Goal: Complete application form

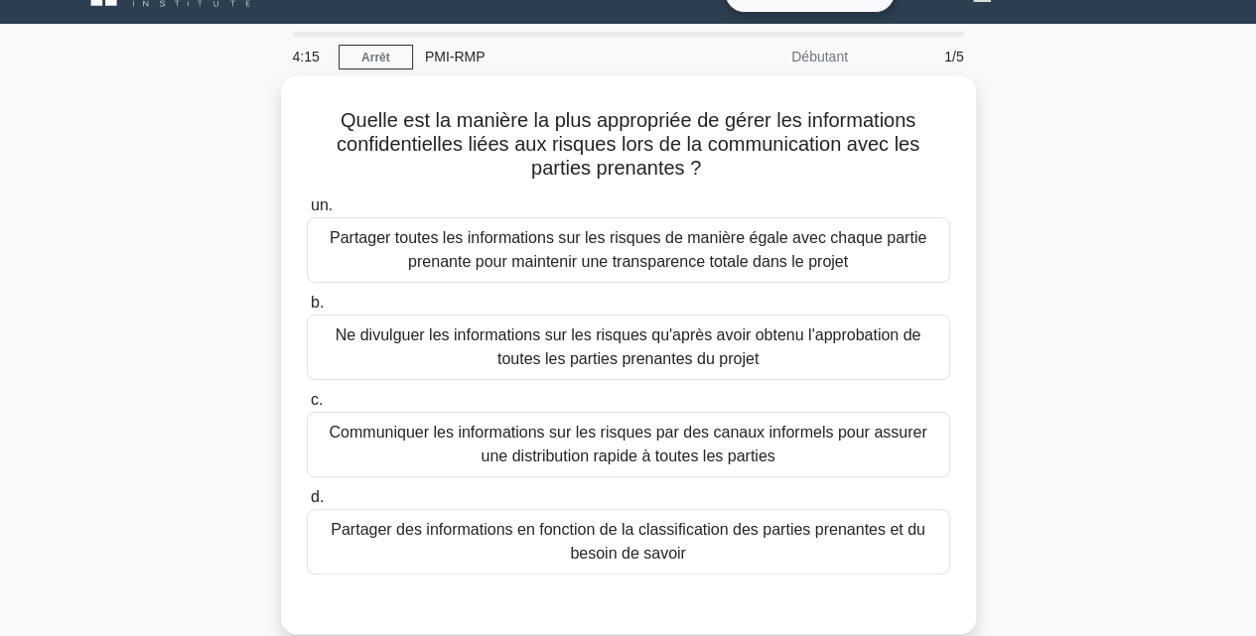
scroll to position [44, 0]
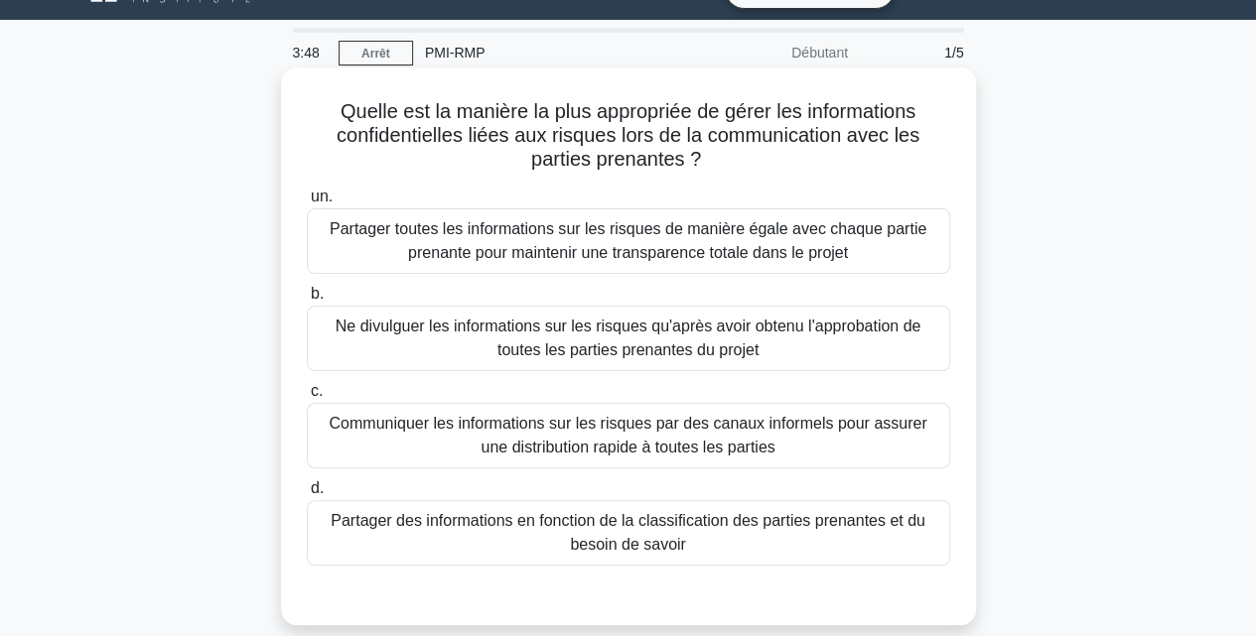
click at [763, 259] on font "Partager toutes les informations sur les risques de manière égale avec chaque p…" at bounding box center [628, 240] width 597 height 41
click at [307, 204] on input "un. Partager toutes les informations sur les risques de manière égale avec chaq…" at bounding box center [307, 197] width 0 height 13
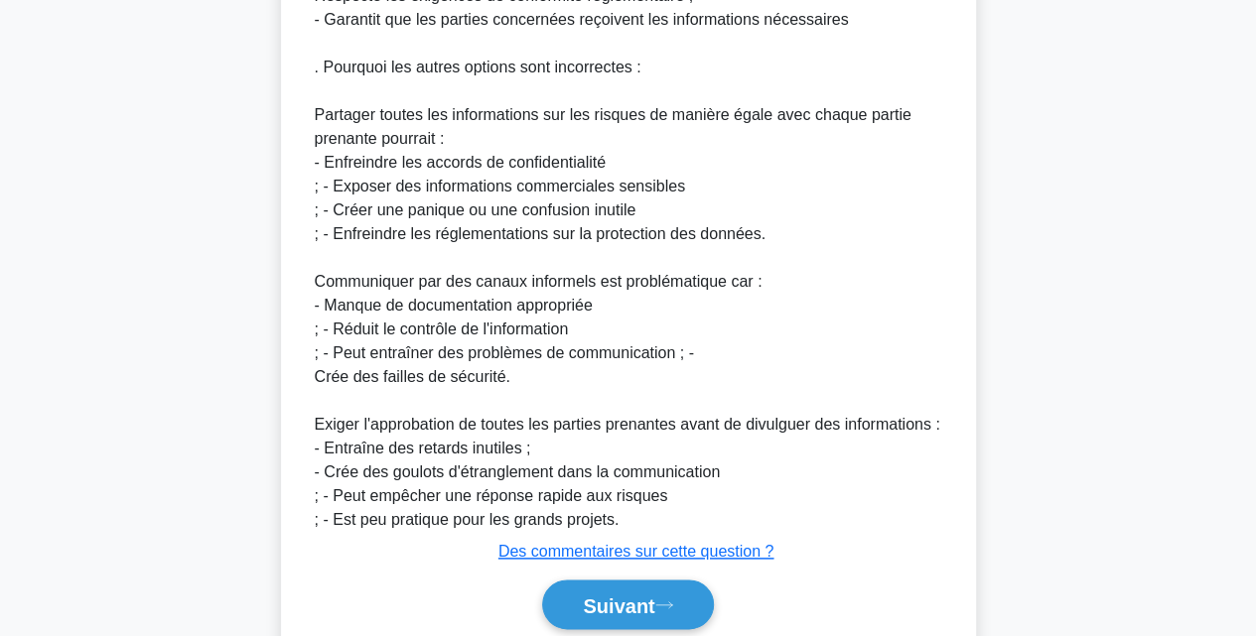
scroll to position [971, 0]
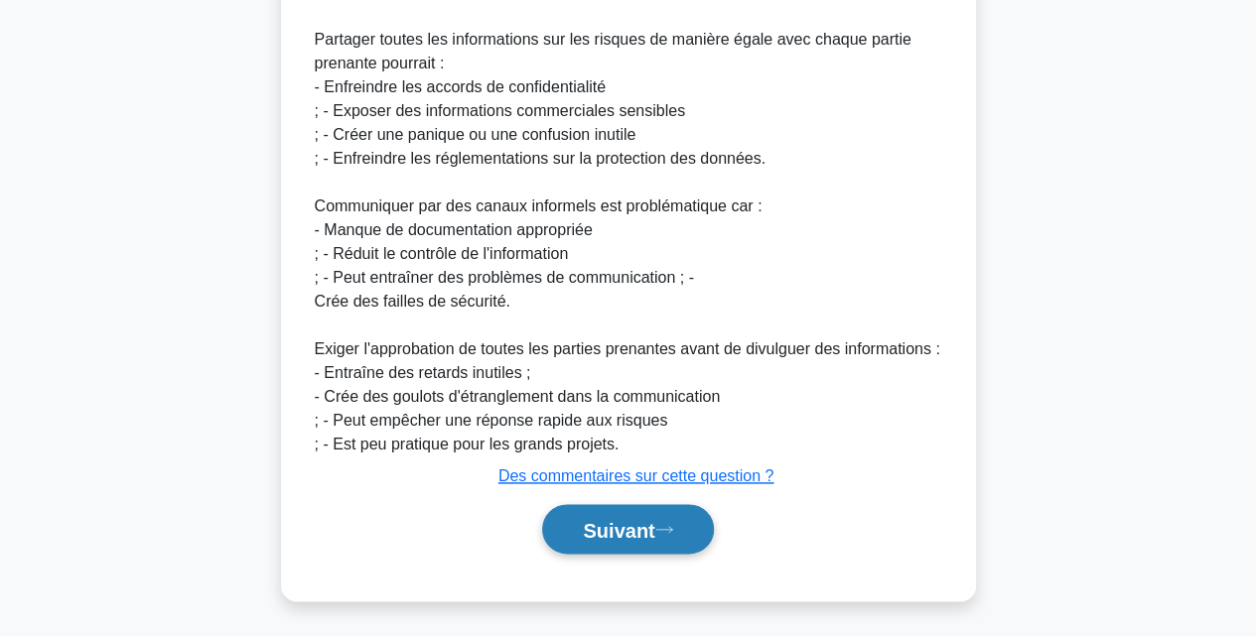
click at [654, 535] on font "Suivant" at bounding box center [618, 530] width 71 height 22
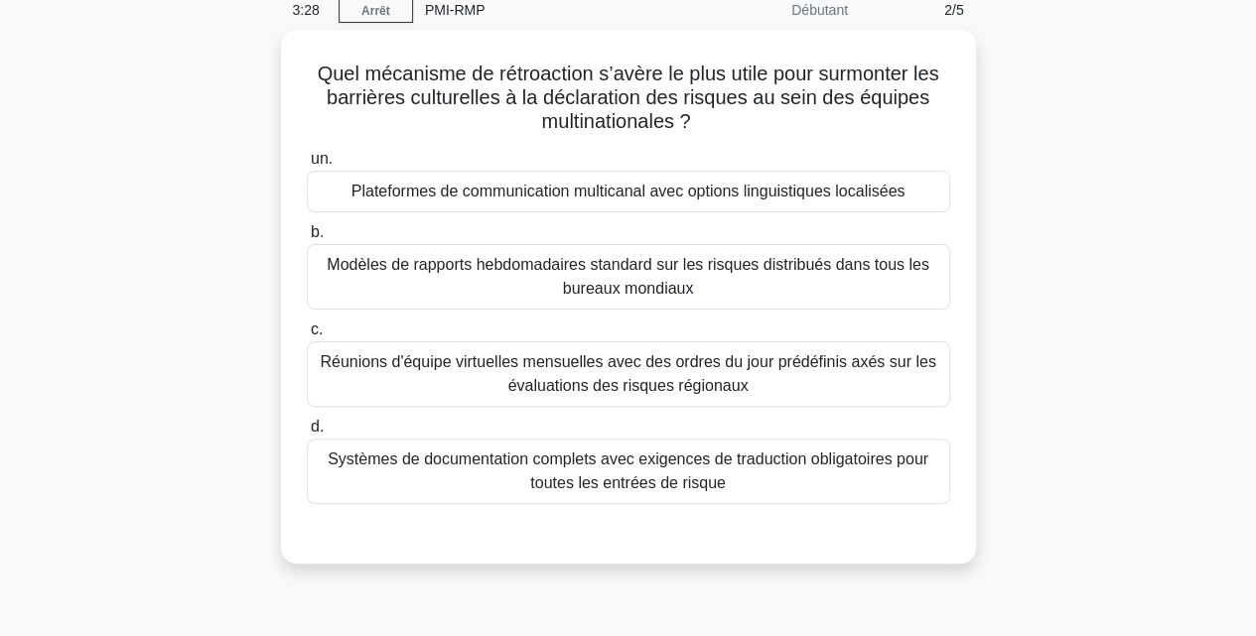
scroll to position [0, 0]
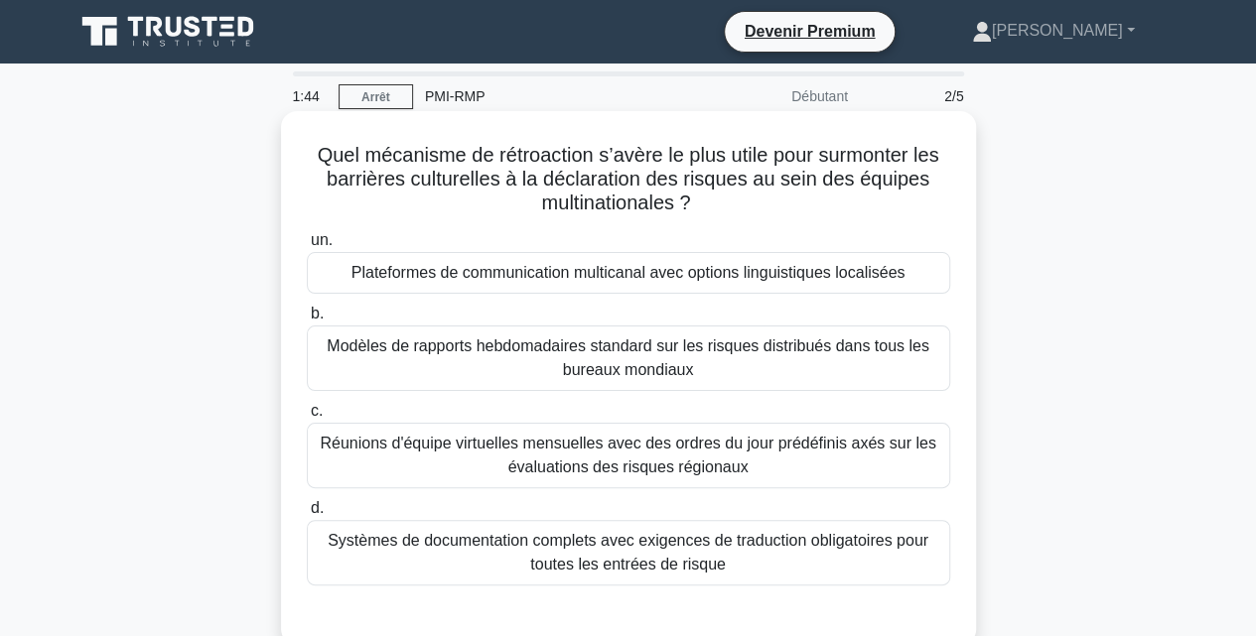
click at [706, 561] on font "Systèmes de documentation complets avec exigences de traduction obligatoires po…" at bounding box center [628, 552] width 601 height 41
click at [307, 515] on input "d. Systèmes de documentation complets avec exigences de traduction obligatoires…" at bounding box center [307, 508] width 0 height 13
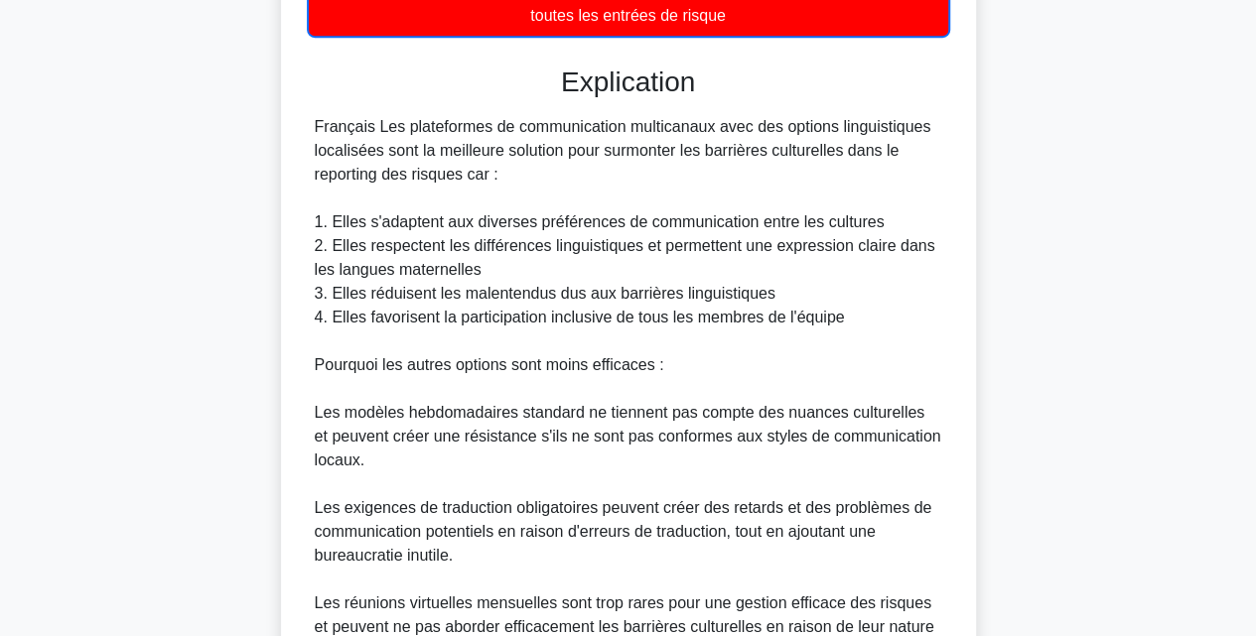
scroll to position [757, 0]
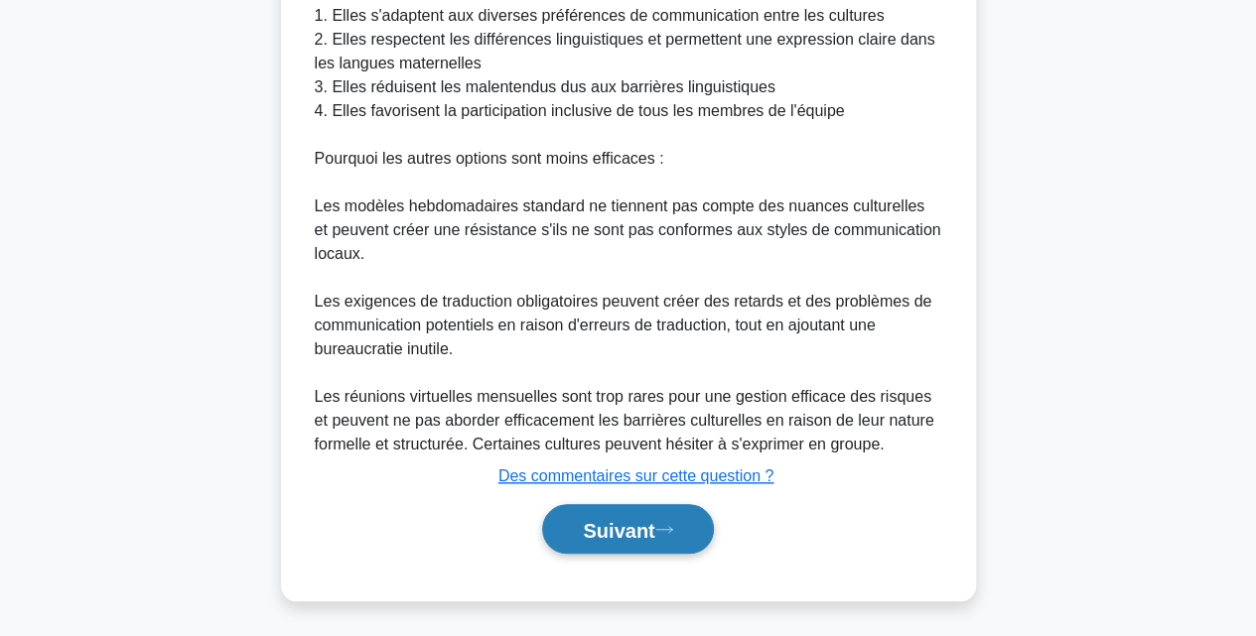
click at [624, 532] on font "Suivant" at bounding box center [618, 530] width 71 height 22
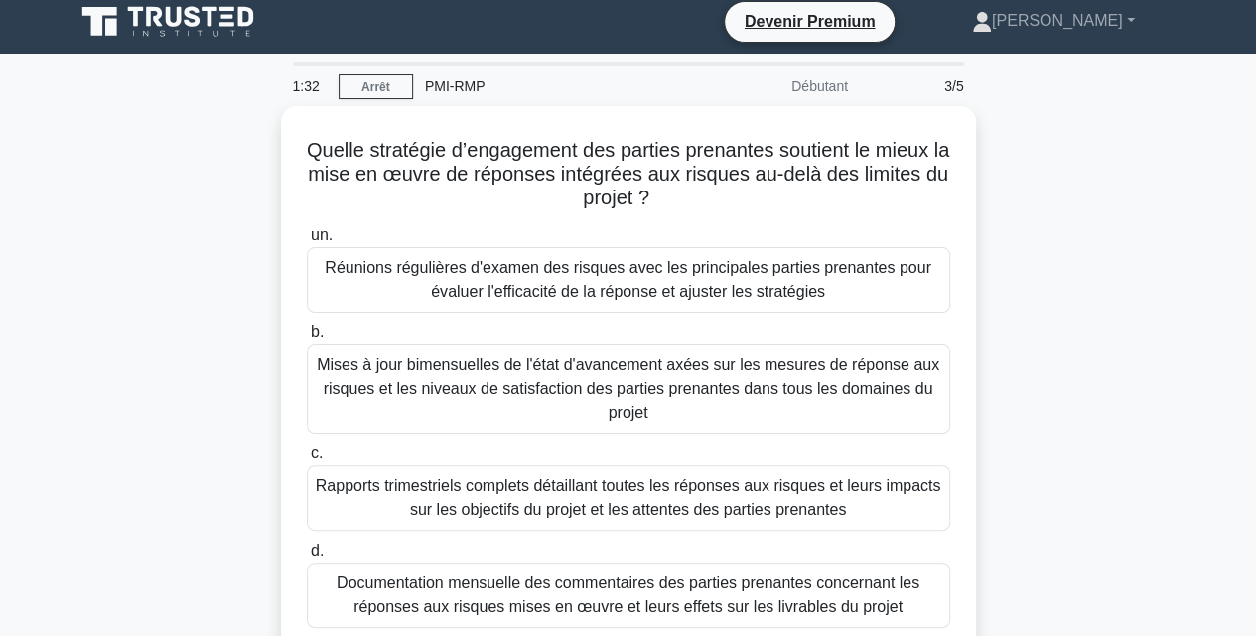
scroll to position [9, 0]
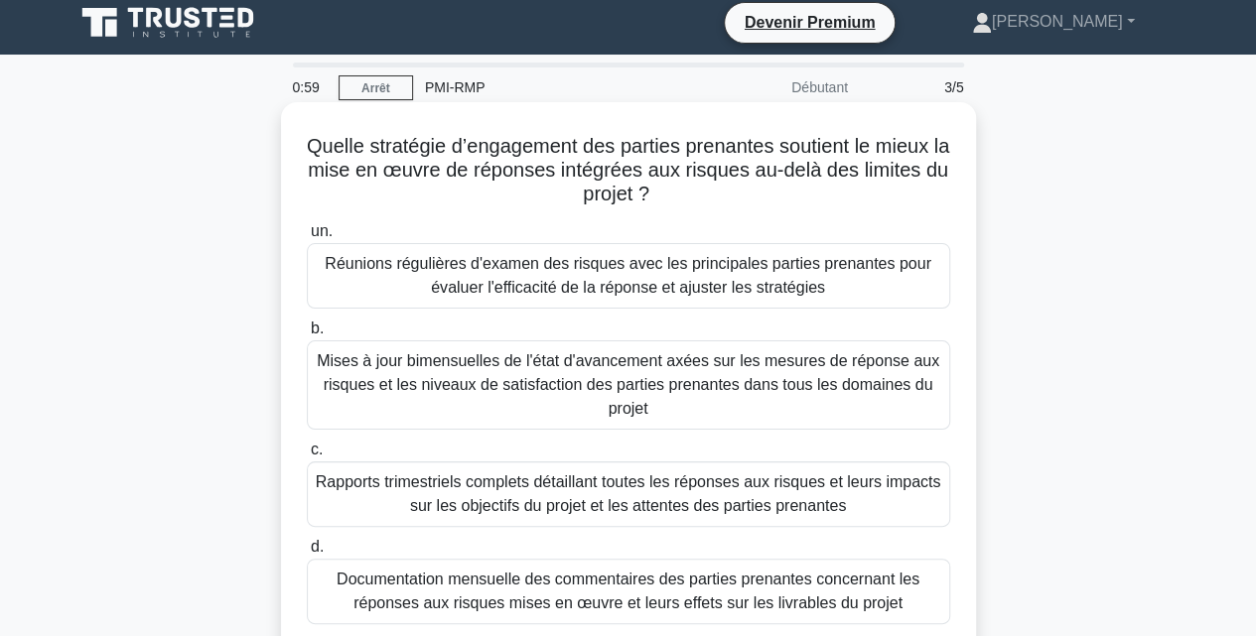
click at [610, 272] on font "Réunions régulières d'examen des risques avec les principales parties prenantes…" at bounding box center [628, 275] width 607 height 41
click at [307, 238] on input "un. Réunions régulières d'examen des risques avec les principales parties prena…" at bounding box center [307, 231] width 0 height 13
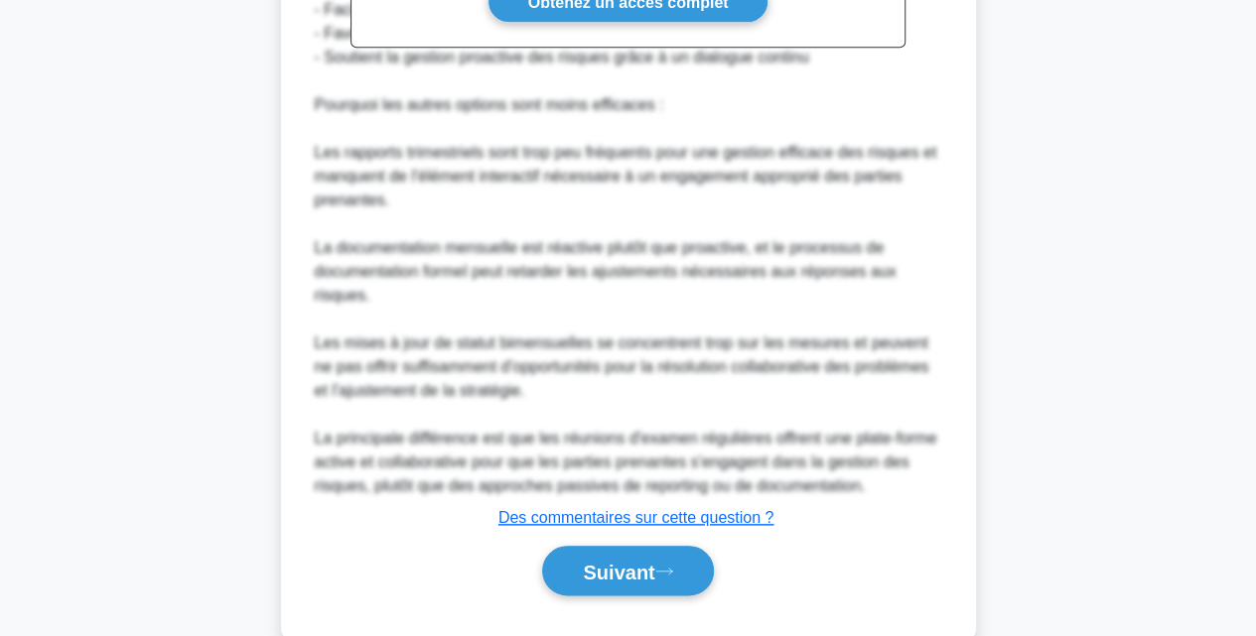
scroll to position [898, 0]
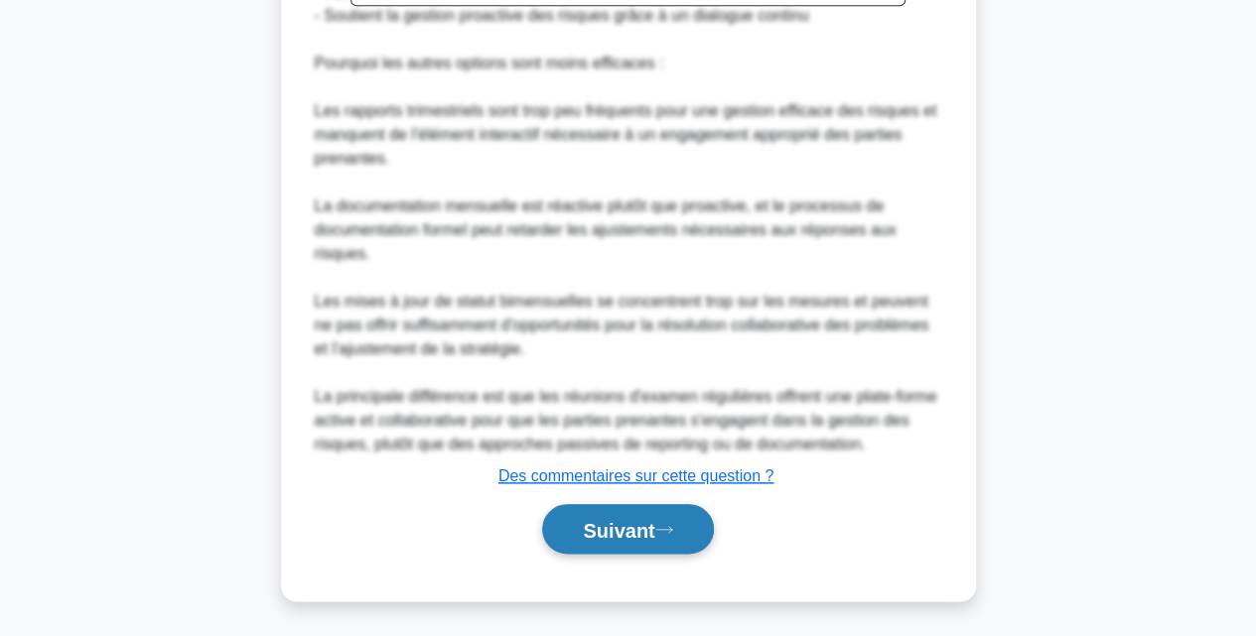
click at [646, 535] on font "Suivant" at bounding box center [618, 530] width 71 height 22
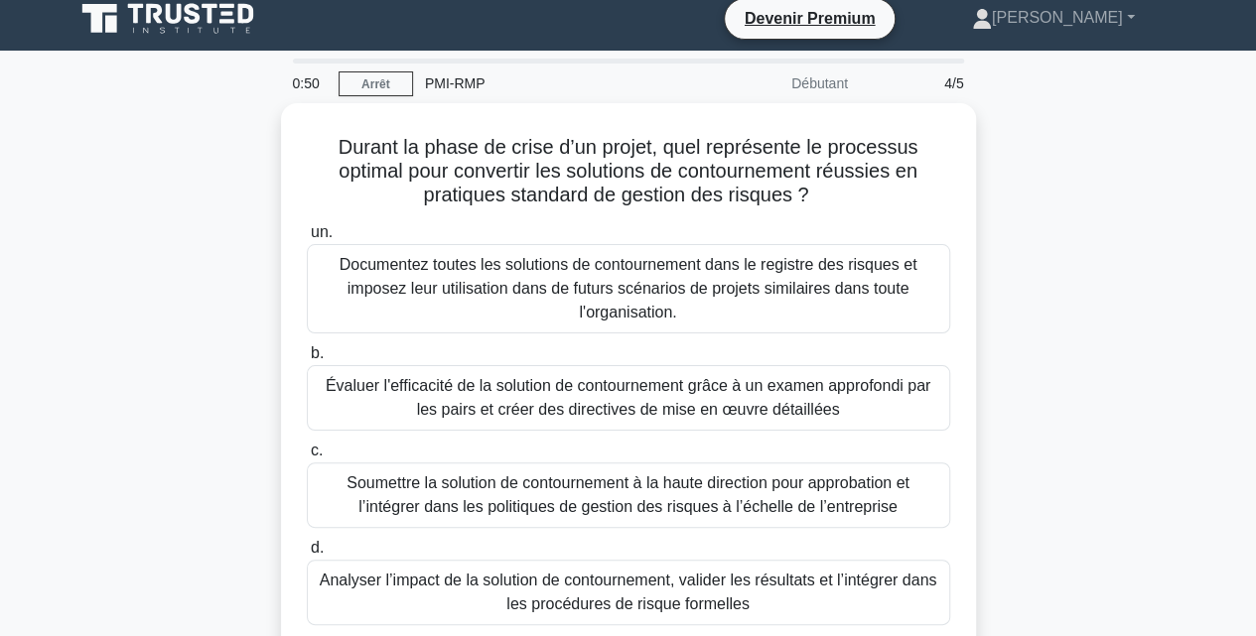
scroll to position [0, 0]
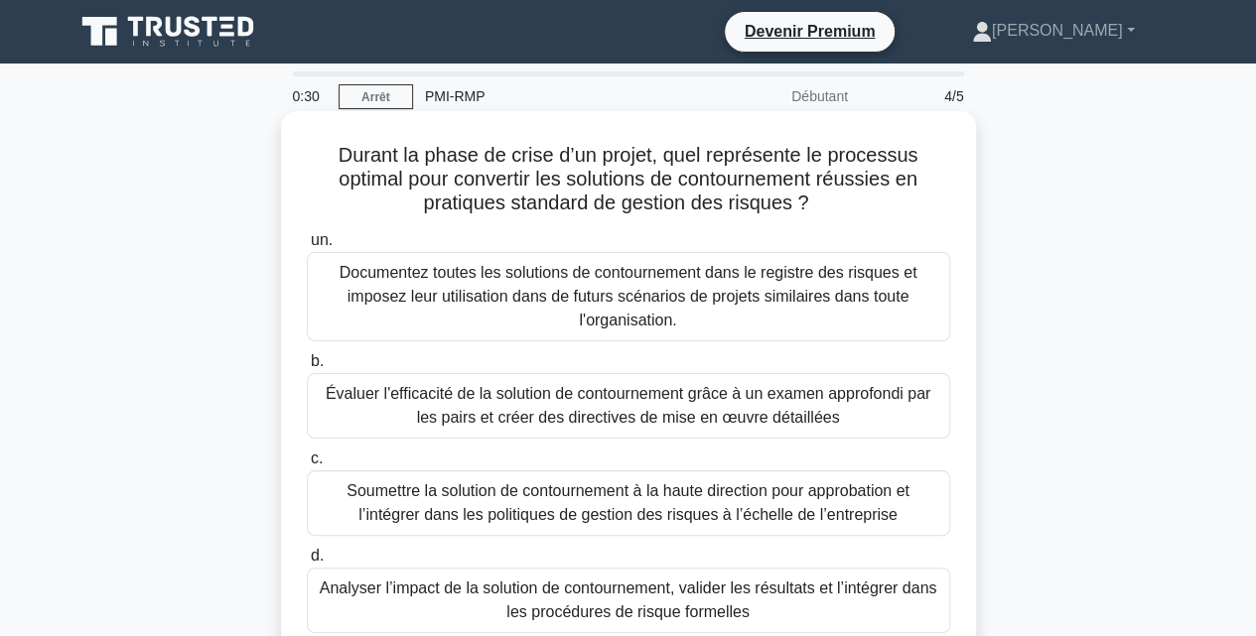
click at [647, 311] on font "Documentez toutes les solutions de contournement dans le registre des risques e…" at bounding box center [629, 296] width 578 height 65
click at [307, 247] on input "un. Documentez toutes les solutions de contournement dans le registre des risqu…" at bounding box center [307, 240] width 0 height 13
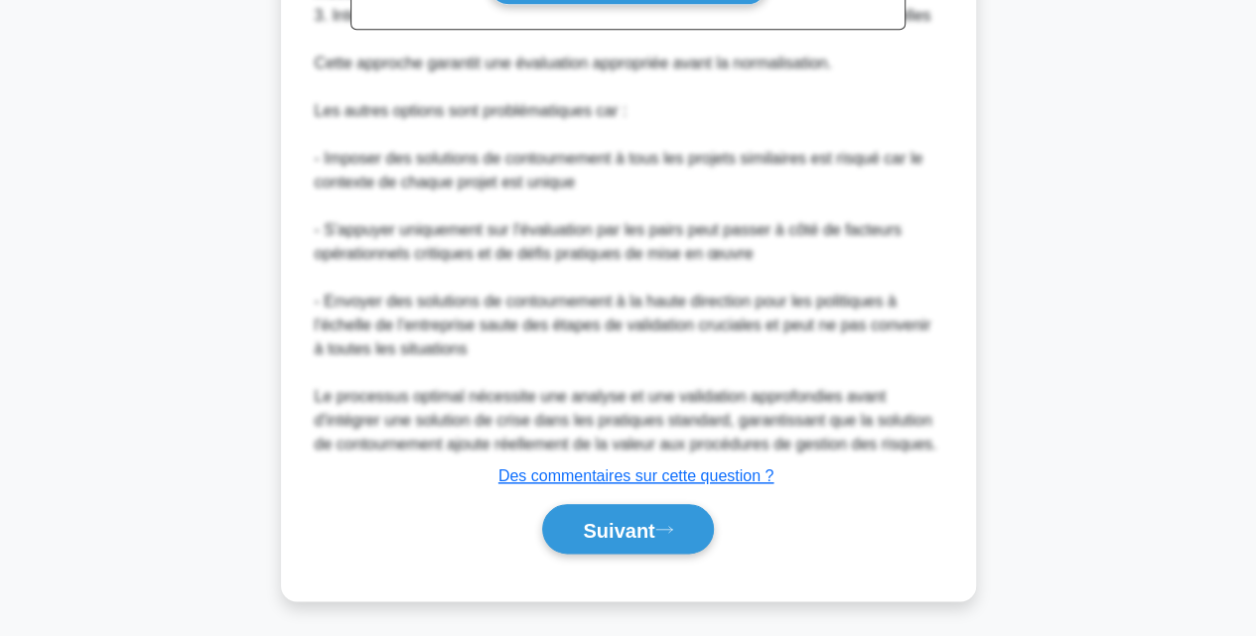
scroll to position [876, 0]
click at [640, 518] on font "Suivant" at bounding box center [618, 529] width 71 height 22
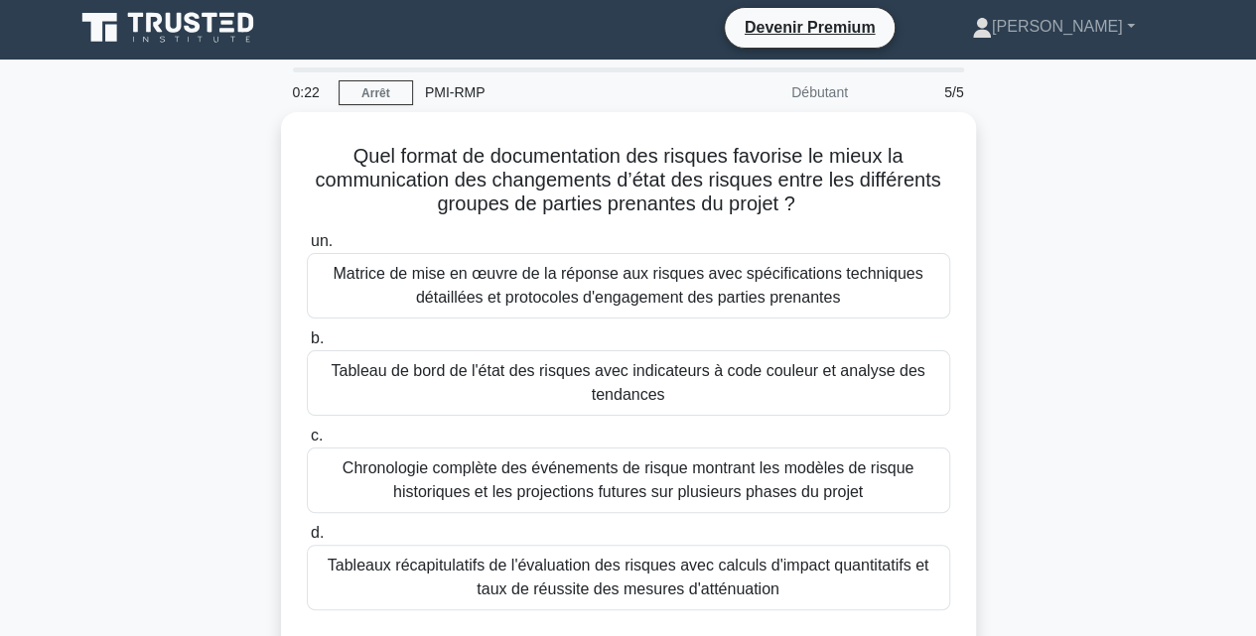
scroll to position [0, 0]
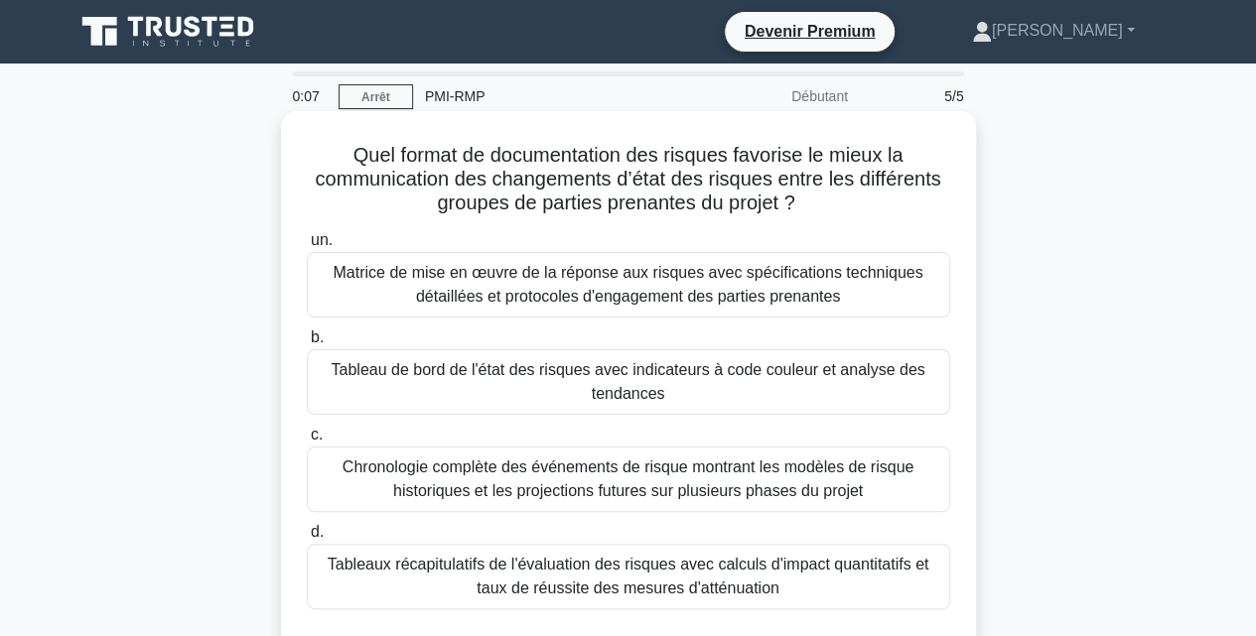
click at [659, 569] on font "Tableaux récapitulatifs de l'évaluation des risques avec calculs d'impact quant…" at bounding box center [629, 576] width 602 height 41
click at [307, 539] on input "d. Tableaux récapitulatifs de l'évaluation des risques avec calculs d'impact qu…" at bounding box center [307, 532] width 0 height 13
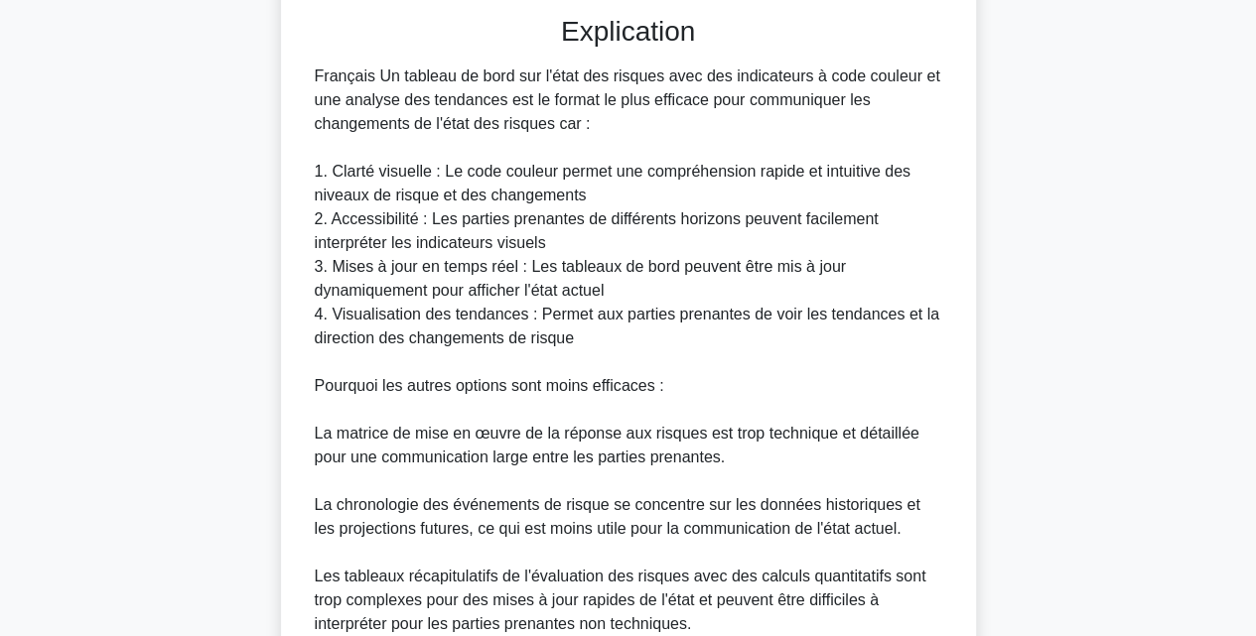
scroll to position [804, 0]
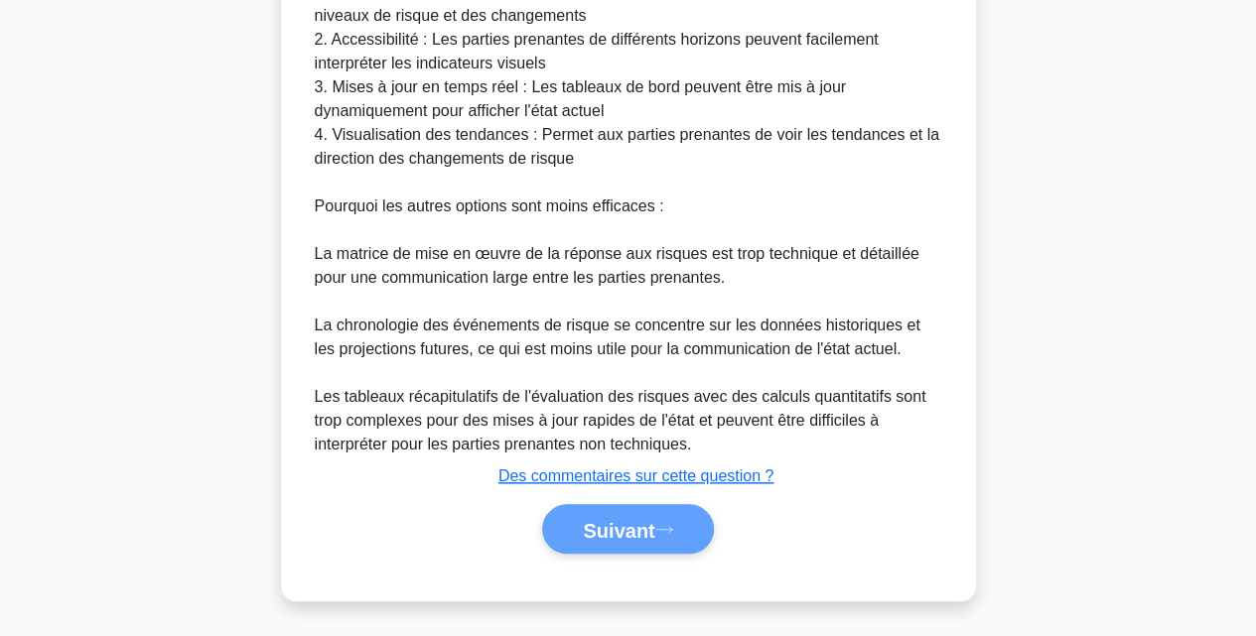
click at [649, 527] on div "Suivant" at bounding box center [628, 529] width 651 height 51
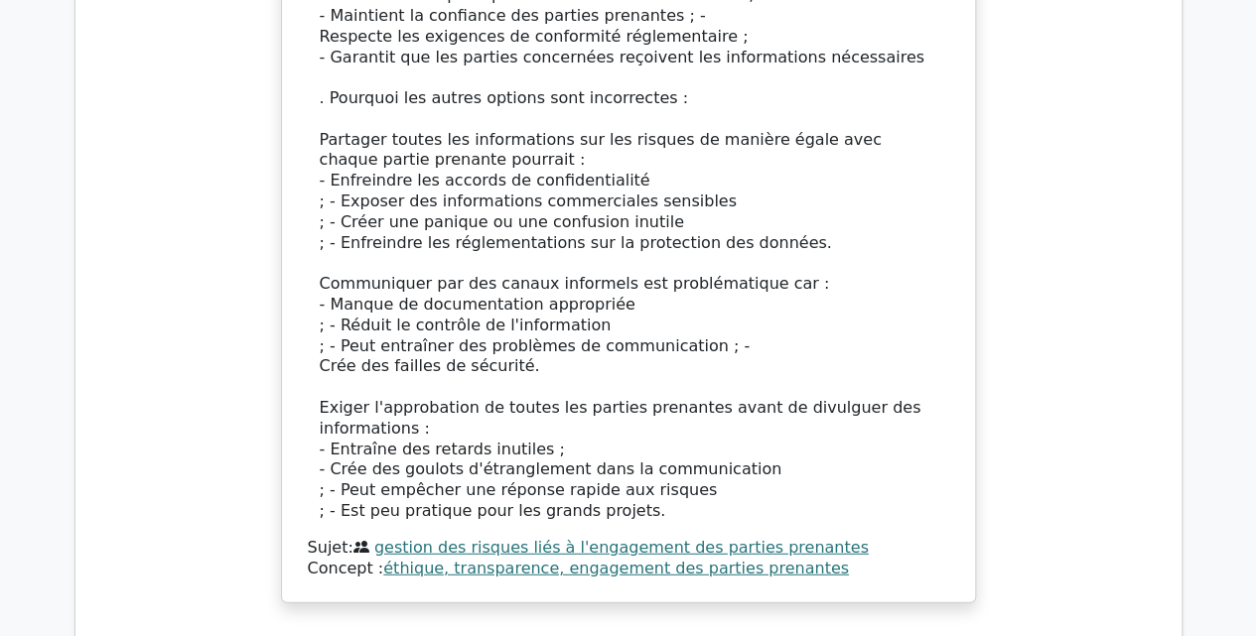
scroll to position [2381, 0]
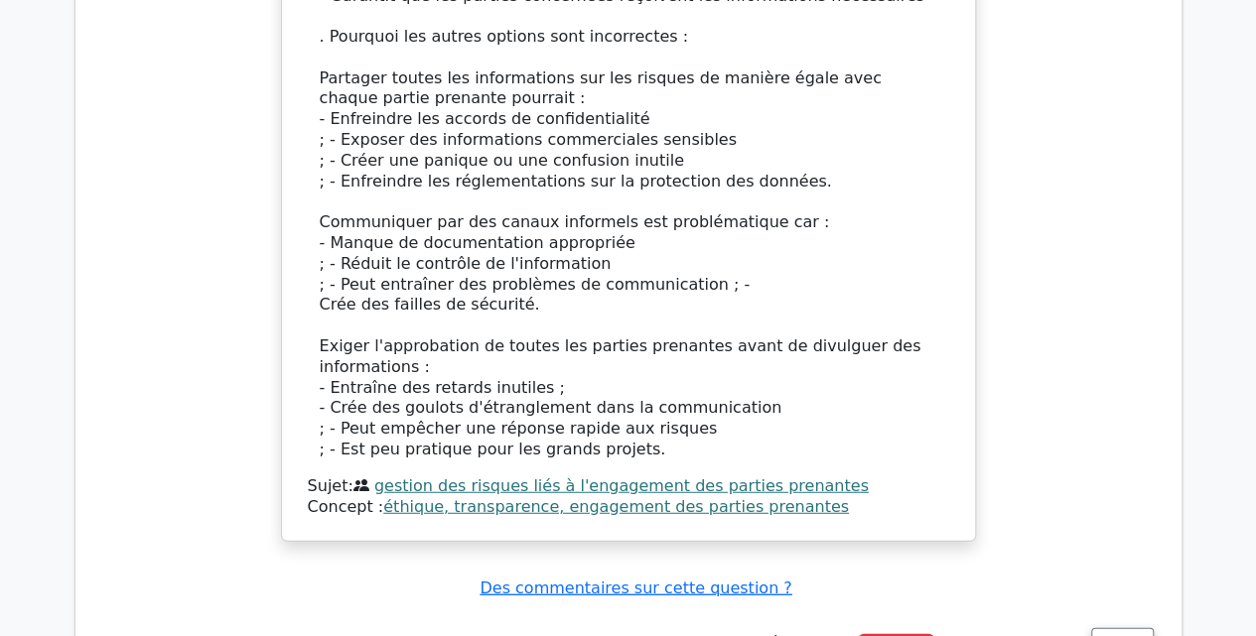
click at [574, 497] on font "éthique, transparence, engagement des parties prenantes" at bounding box center [616, 506] width 466 height 19
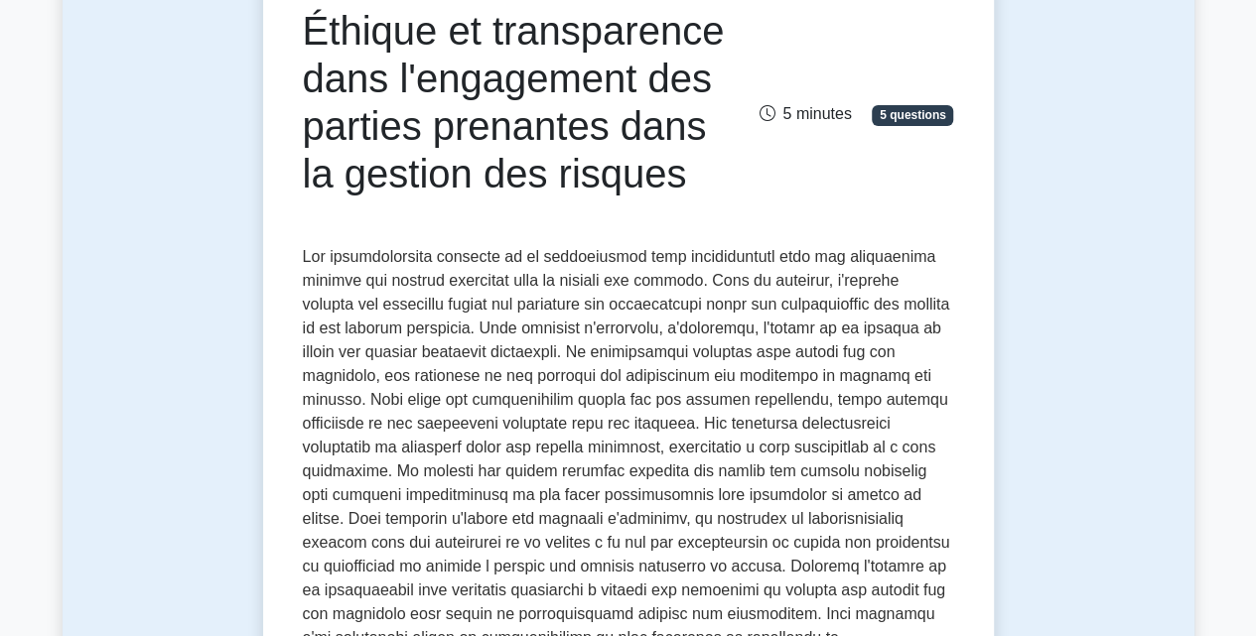
scroll to position [227, 0]
